Goal: Transaction & Acquisition: Purchase product/service

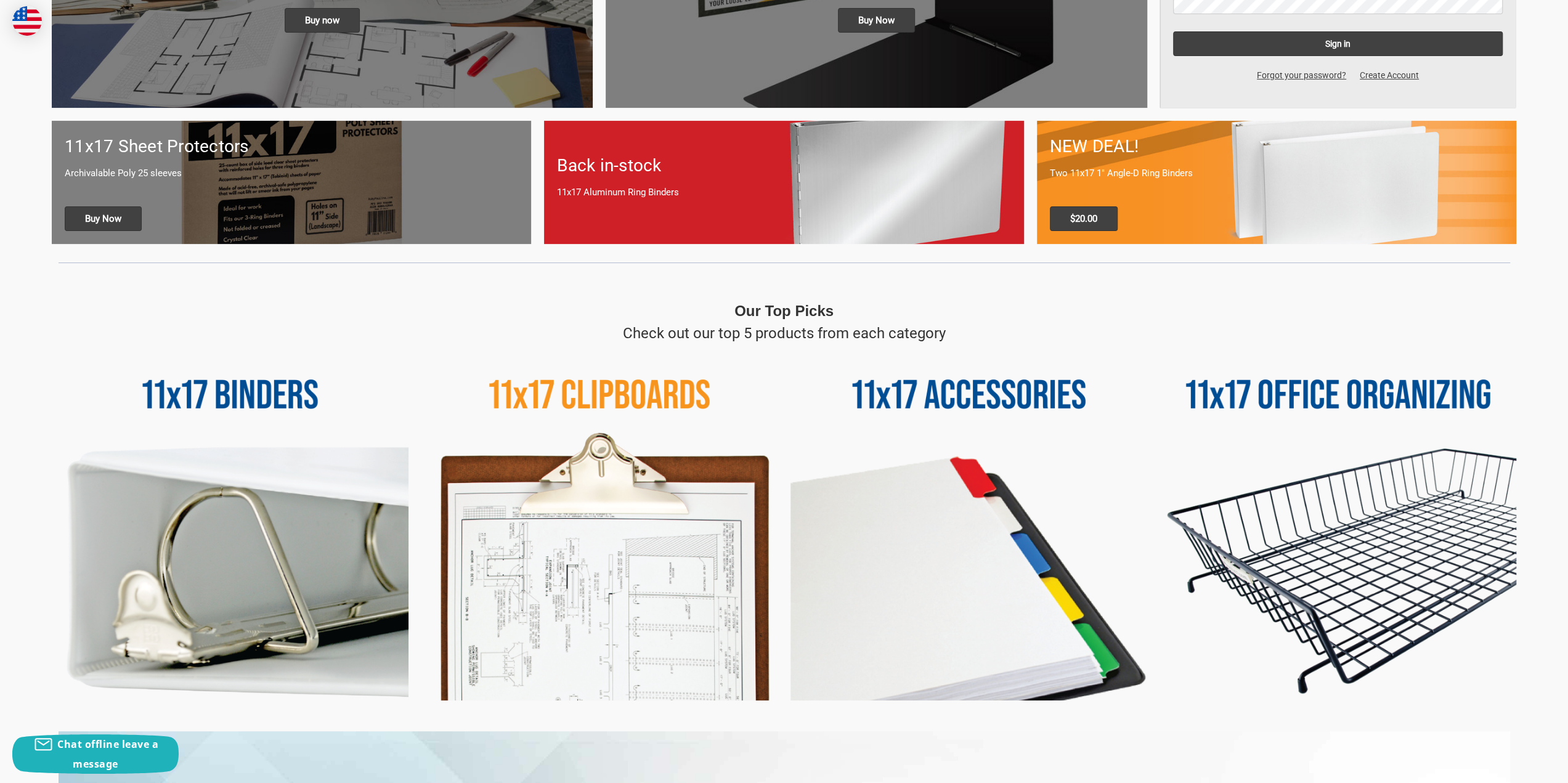
scroll to position [493, 0]
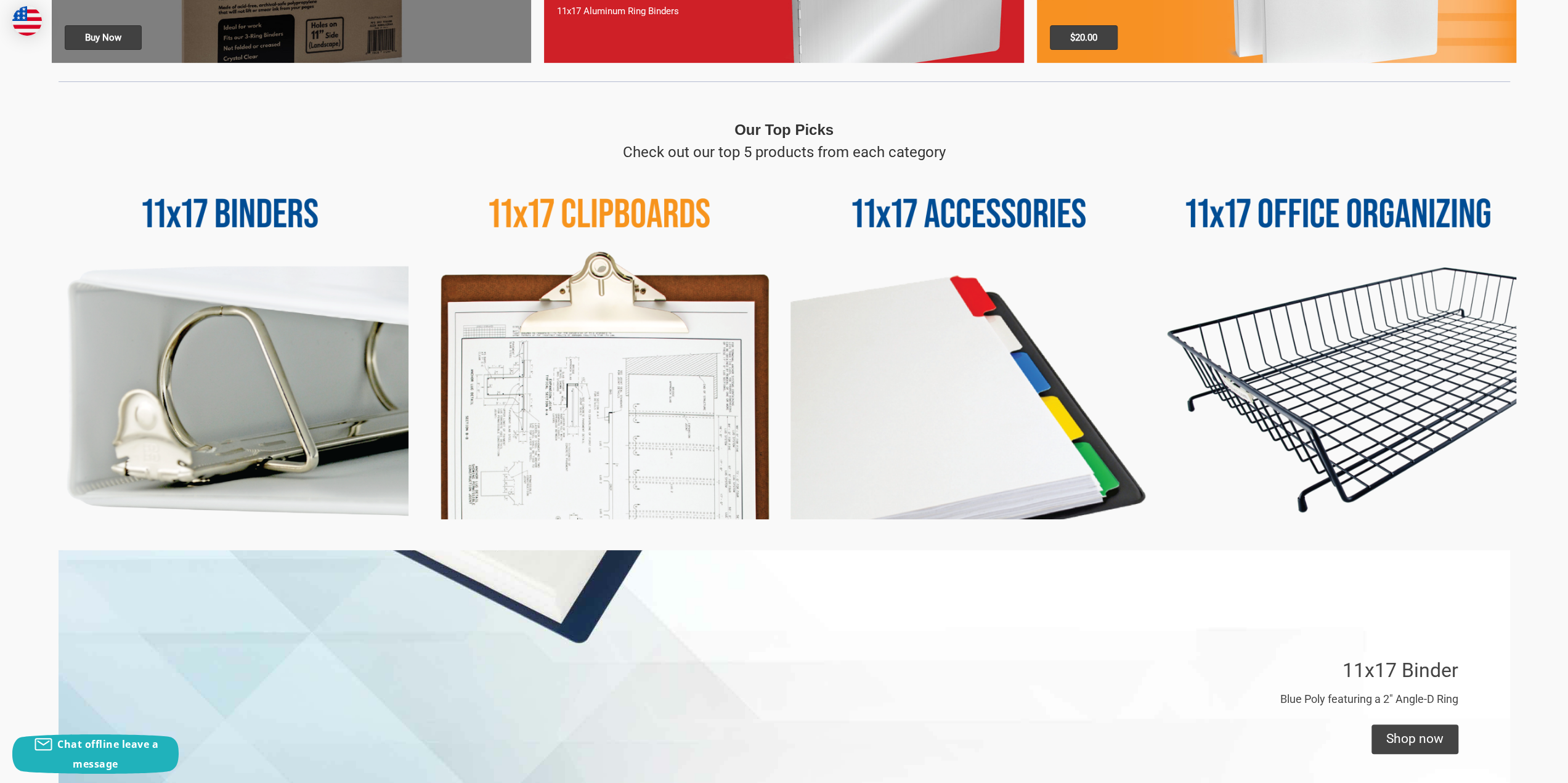
click at [1354, 321] on img at bounding box center [1338, 341] width 356 height 356
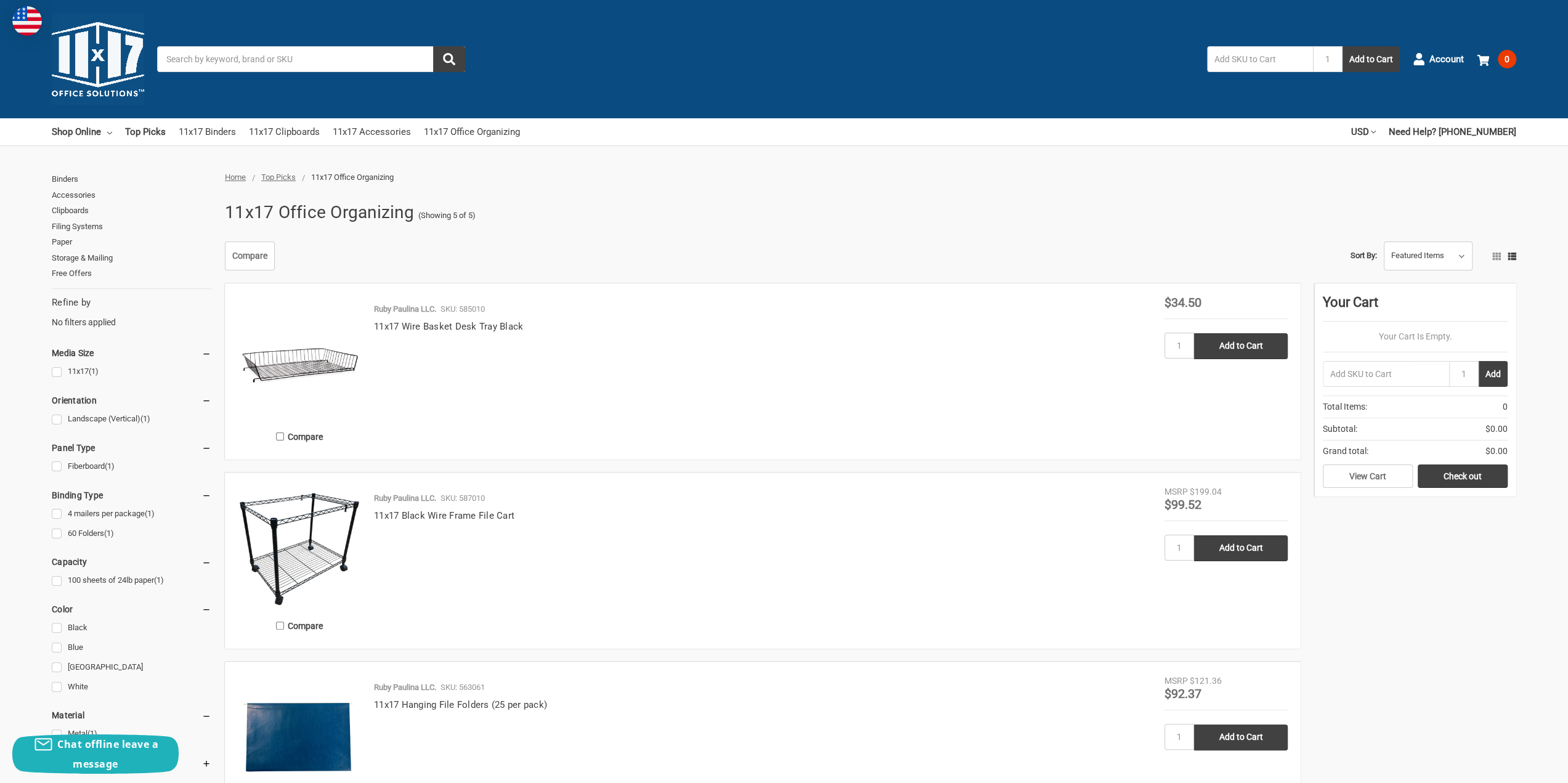
click at [279, 214] on h1 "11x17 Office Organizing" at bounding box center [319, 212] width 189 height 32
click at [278, 213] on h1 "11x17 Office Organizing" at bounding box center [319, 212] width 189 height 32
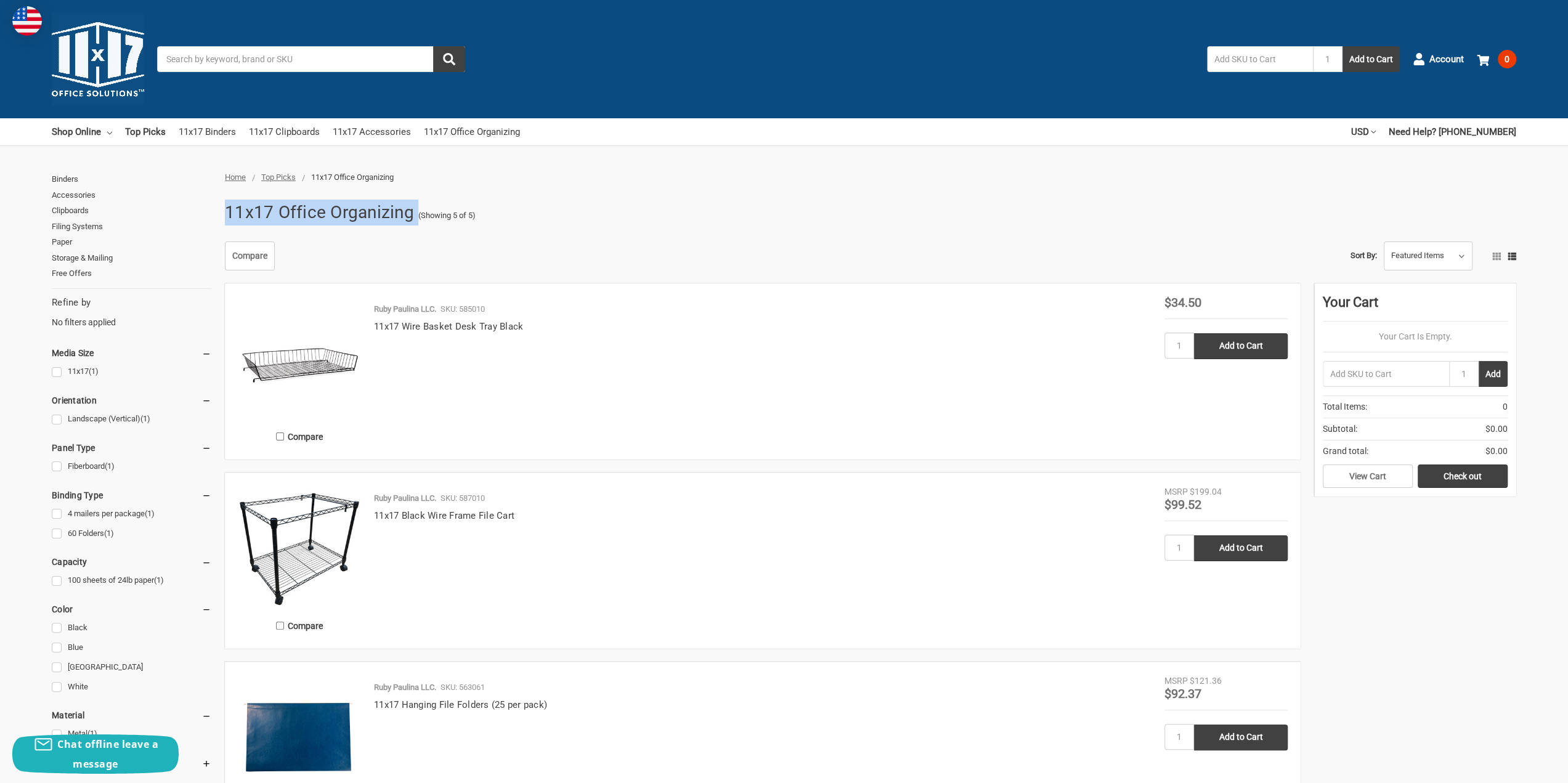
click at [278, 213] on h1 "11x17 Office Organizing" at bounding box center [319, 212] width 189 height 32
click at [323, 505] on img at bounding box center [299, 547] width 123 height 123
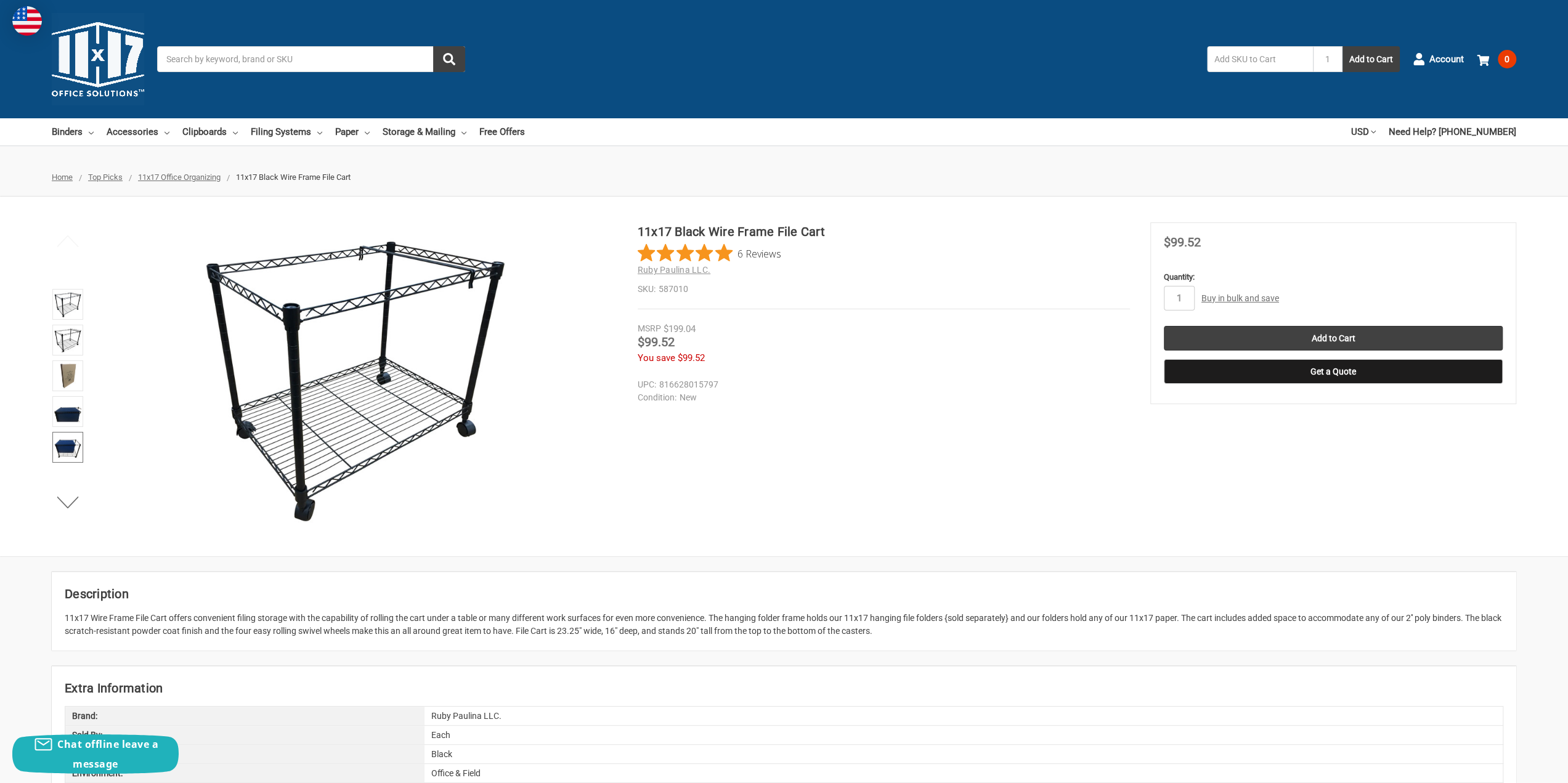
click at [67, 444] on img at bounding box center [68, 447] width 27 height 27
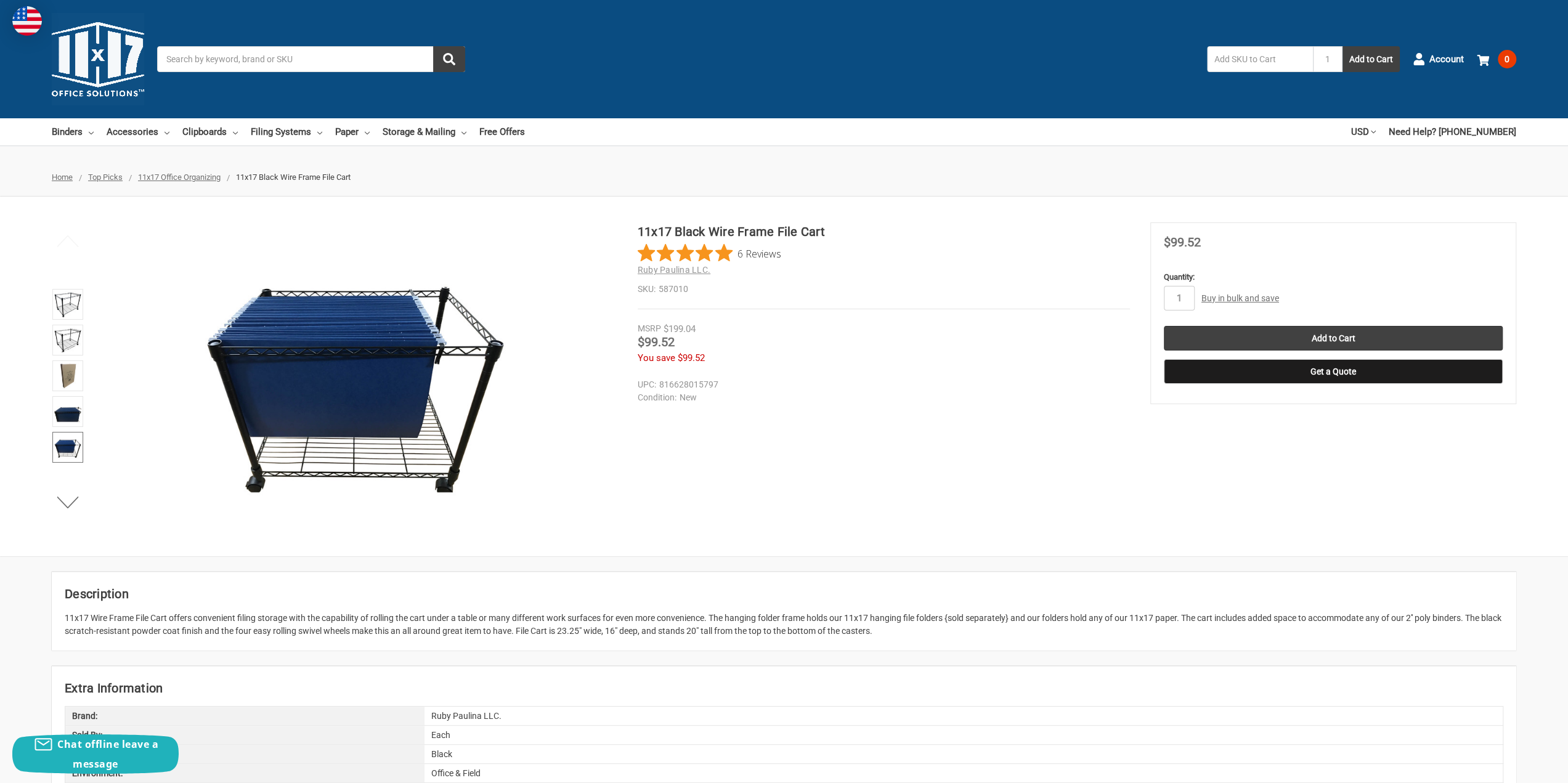
click at [794, 233] on h1 "11x17 Black Wire Frame File Cart" at bounding box center [883, 232] width 492 height 19
copy div "11x17 Black Wire Frame File Cart"
